Goal: Use online tool/utility: Utilize a website feature to perform a specific function

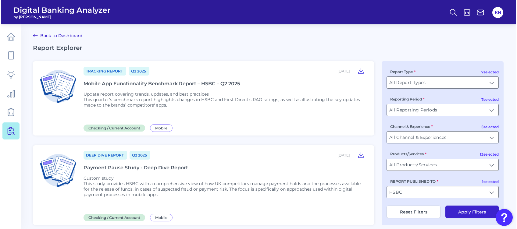
scroll to position [815, 0]
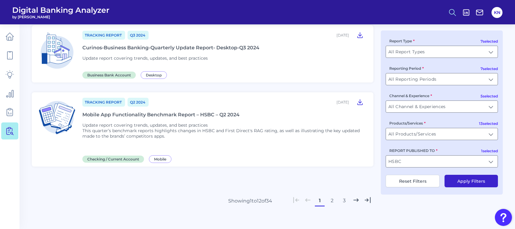
click at [450, 12] on icon at bounding box center [452, 12] width 9 height 9
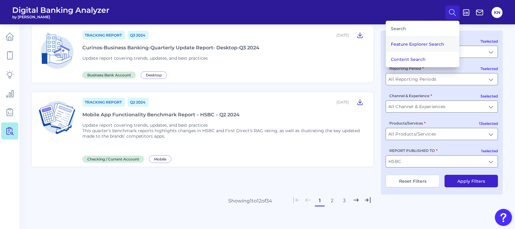
click at [402, 48] on button "Feature Explorer Search" at bounding box center [422, 44] width 73 height 15
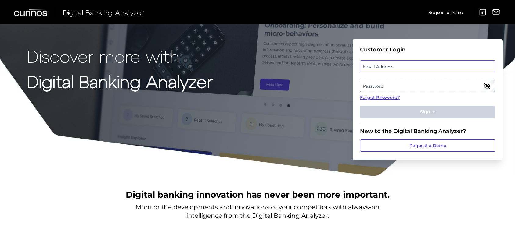
type input "katie.nachshon@informa.com"
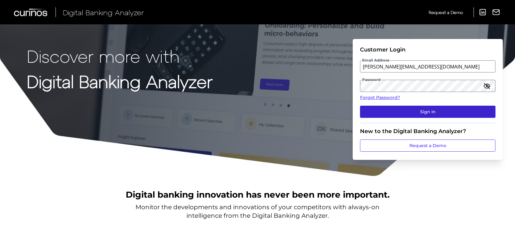
click at [465, 113] on button "Sign In" at bounding box center [427, 112] width 135 height 12
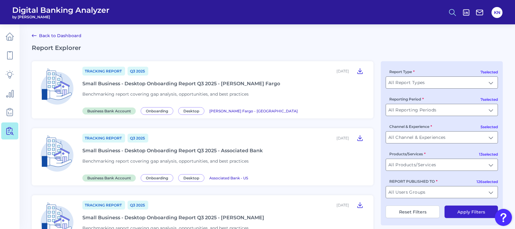
click at [456, 12] on icon at bounding box center [452, 12] width 9 height 9
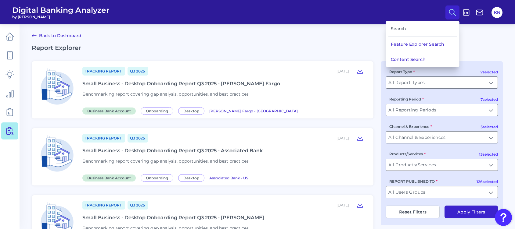
click at [456, 12] on icon at bounding box center [452, 12] width 9 height 9
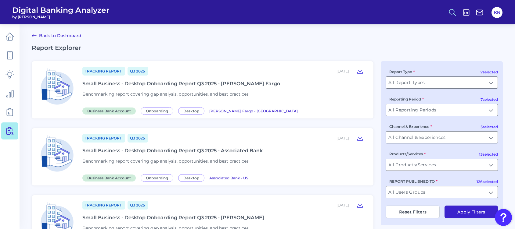
click at [456, 12] on icon at bounding box center [452, 12] width 9 height 9
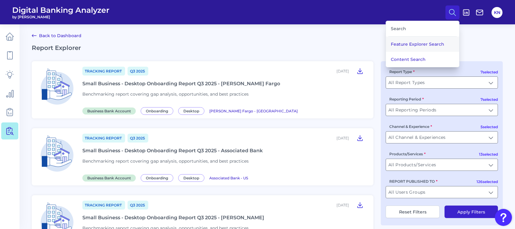
click at [437, 40] on button "Feature Explorer Search" at bounding box center [422, 44] width 73 height 15
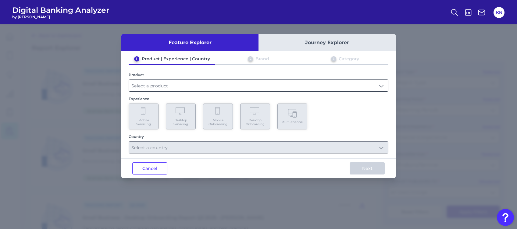
click at [214, 88] on input "text" at bounding box center [258, 86] width 259 height 12
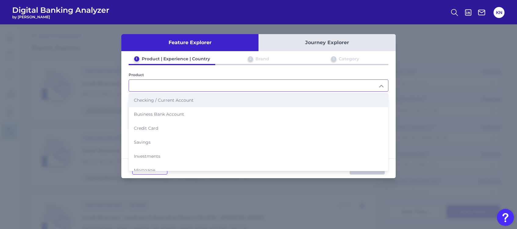
click at [183, 101] on span "Checking / Current Account" at bounding box center [164, 100] width 60 height 5
type input "Checking / Current Account"
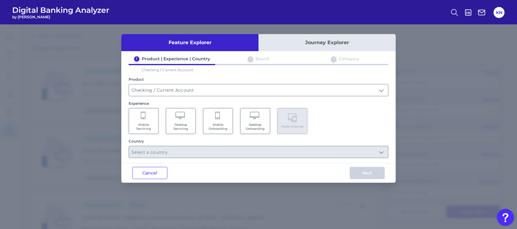
click at [138, 127] on span "Mobile Servicing" at bounding box center [143, 127] width 23 height 8
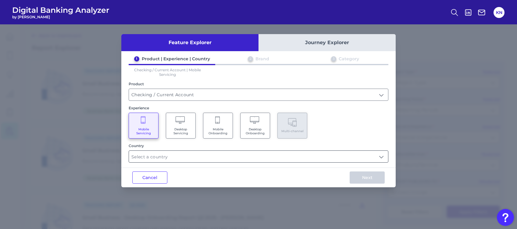
click at [159, 158] on input "text" at bounding box center [258, 157] width 259 height 12
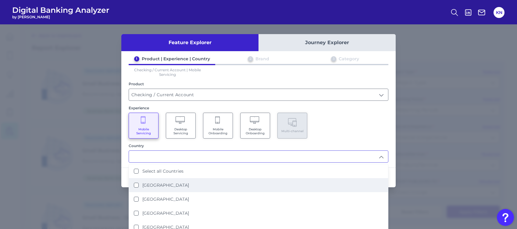
click at [166, 183] on label "United Kingdom" at bounding box center [165, 185] width 47 height 5
type input "United Kingdom"
click at [354, 130] on div "Mobile Servicing Desktop Servicing Mobile Onboarding Desktop Onboarding Multi-c…" at bounding box center [259, 126] width 260 height 26
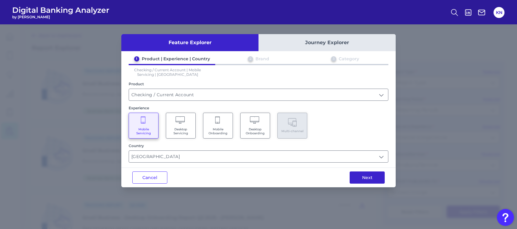
click at [363, 173] on button "Next" at bounding box center [367, 178] width 35 height 12
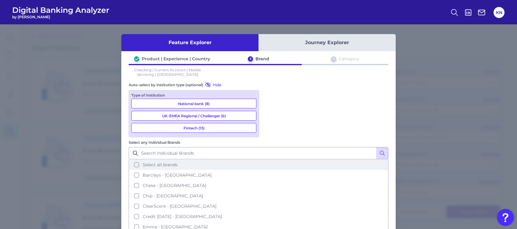
click at [318, 160] on button "Select all brands" at bounding box center [258, 165] width 259 height 10
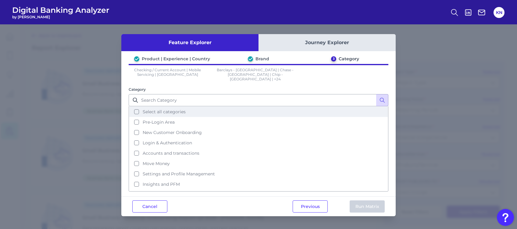
click at [214, 107] on button "Select all categories" at bounding box center [258, 112] width 259 height 10
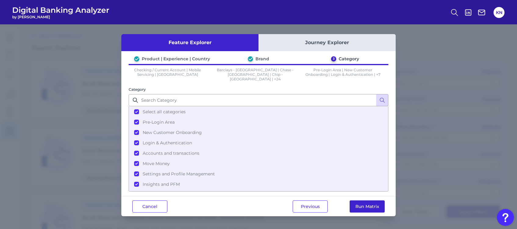
click at [361, 202] on button "Run Matrix" at bounding box center [367, 207] width 35 height 12
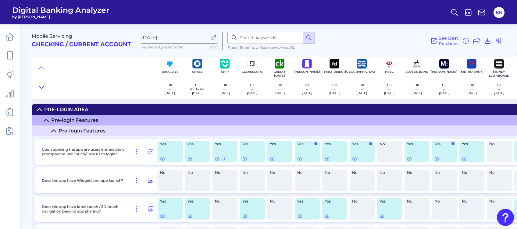
scroll to position [903, 0]
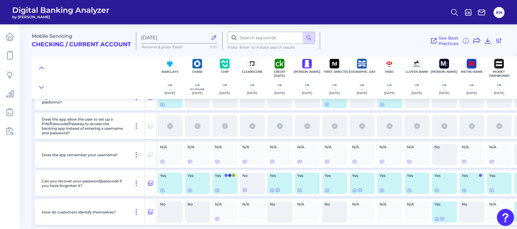
click at [103, 162] on div "Does the app remember your username?" at bounding box center [92, 155] width 106 height 26
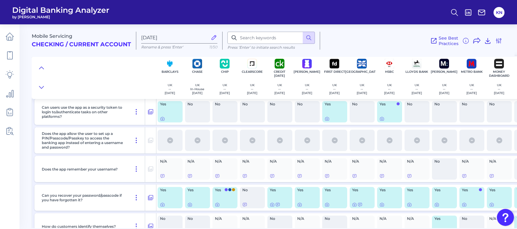
scroll to position [887, 0]
